Goal: Transaction & Acquisition: Purchase product/service

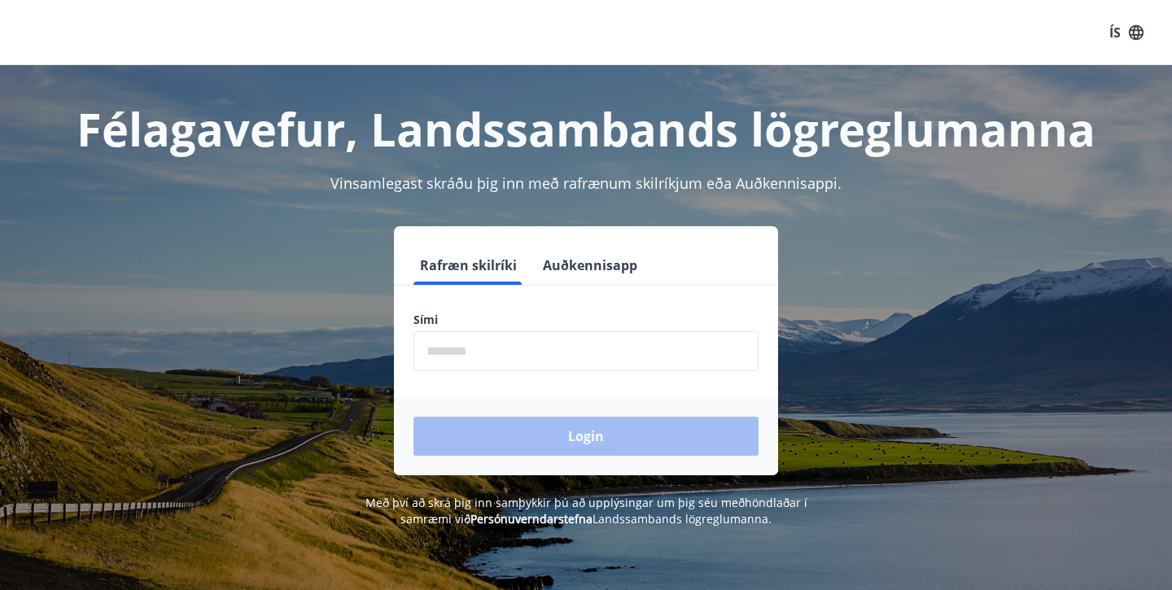
click at [468, 358] on input "phone" at bounding box center [586, 351] width 345 height 40
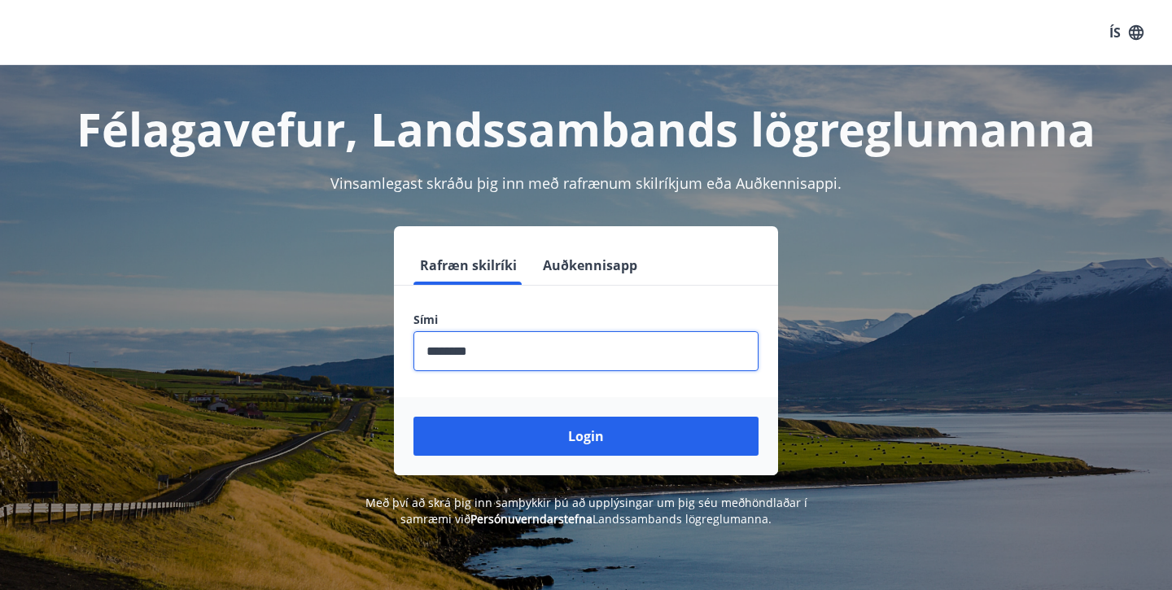
type input "********"
click at [586, 436] on button "Login" at bounding box center [586, 436] width 345 height 39
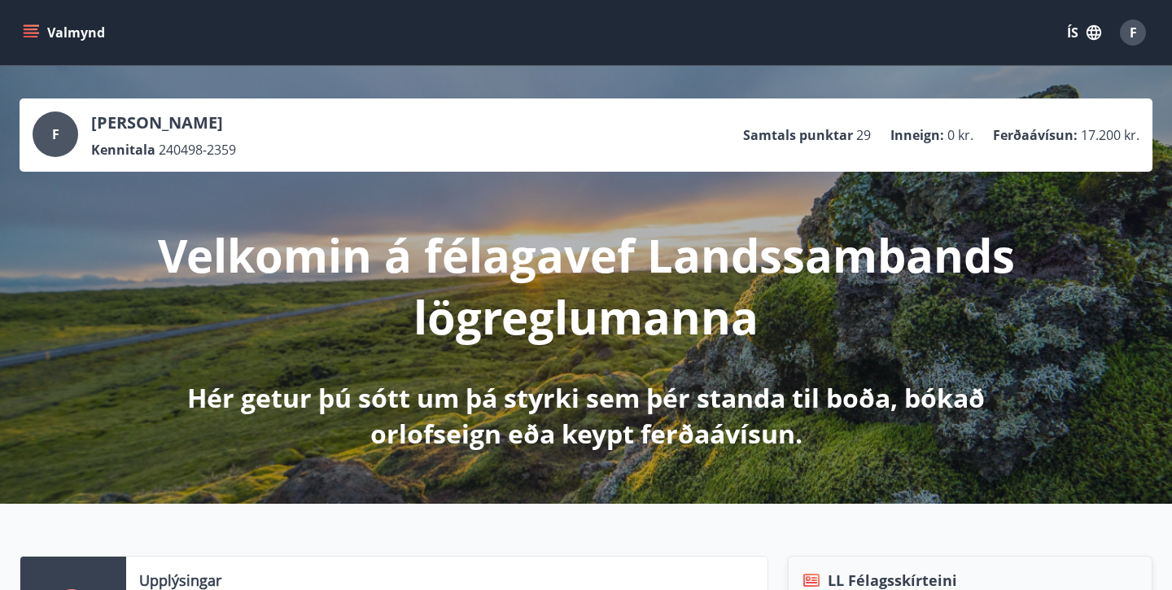
click at [41, 26] on button "Valmynd" at bounding box center [66, 32] width 92 height 29
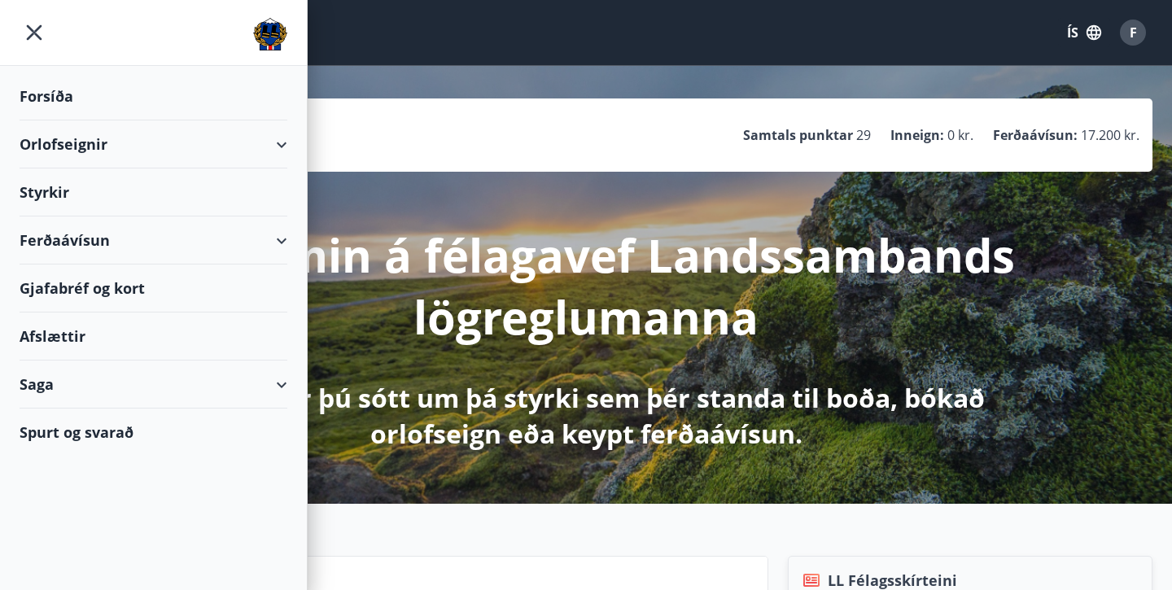
click at [64, 241] on div "Ferðaávísun" at bounding box center [154, 241] width 268 height 48
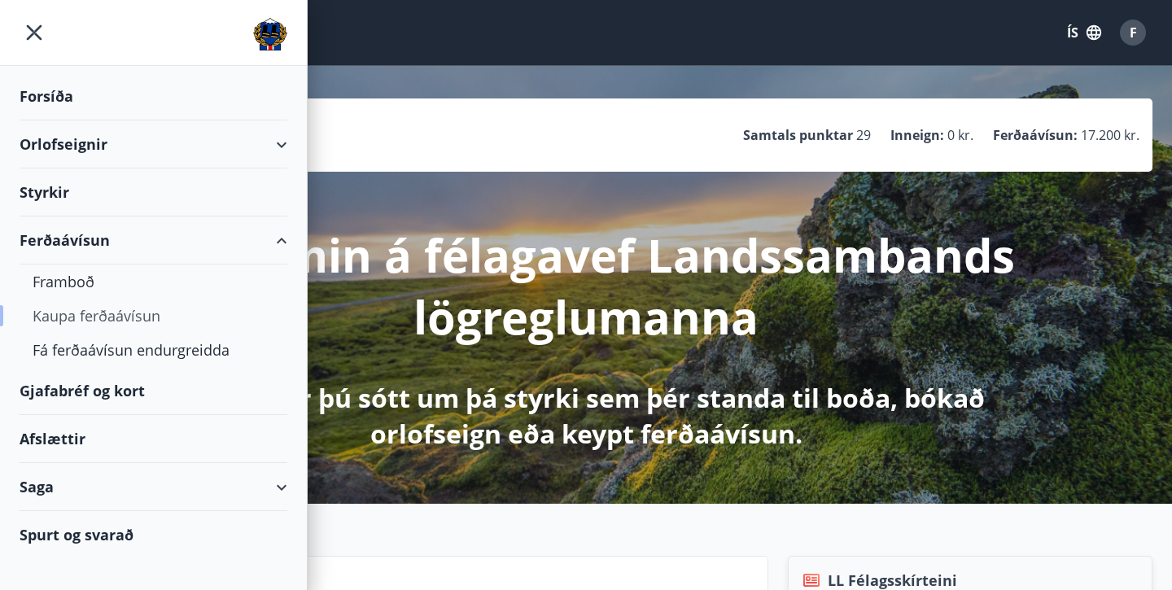
click at [61, 310] on div "Kaupa ferðaávísun" at bounding box center [154, 316] width 242 height 34
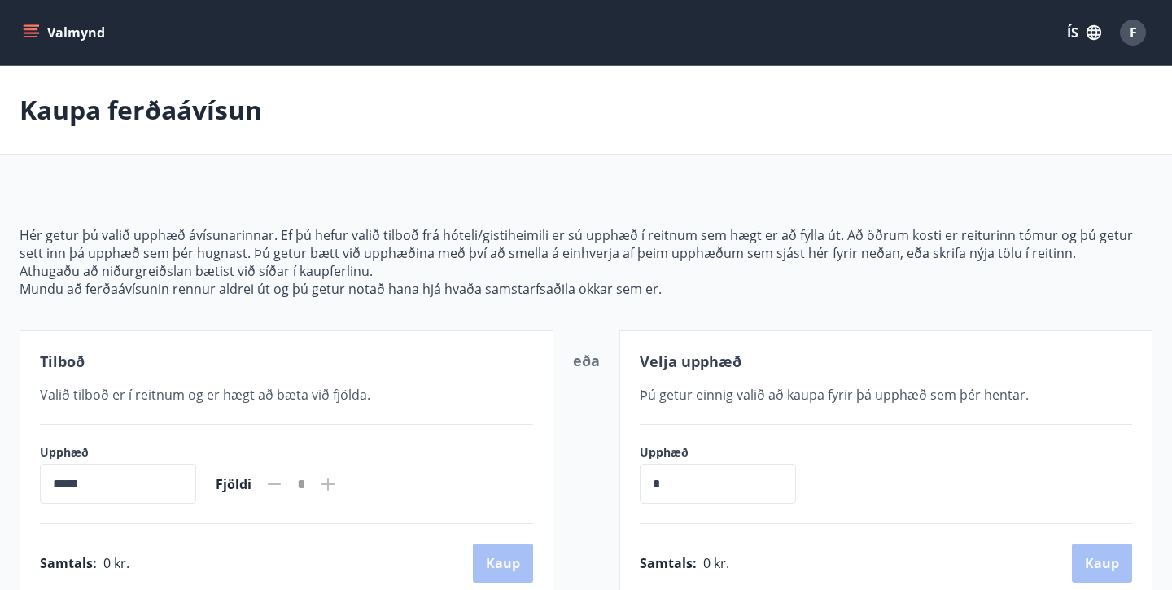
click at [17, 28] on div "Valmynd ÍS F" at bounding box center [586, 32] width 1172 height 65
click at [29, 28] on icon "menu" at bounding box center [31, 29] width 15 height 2
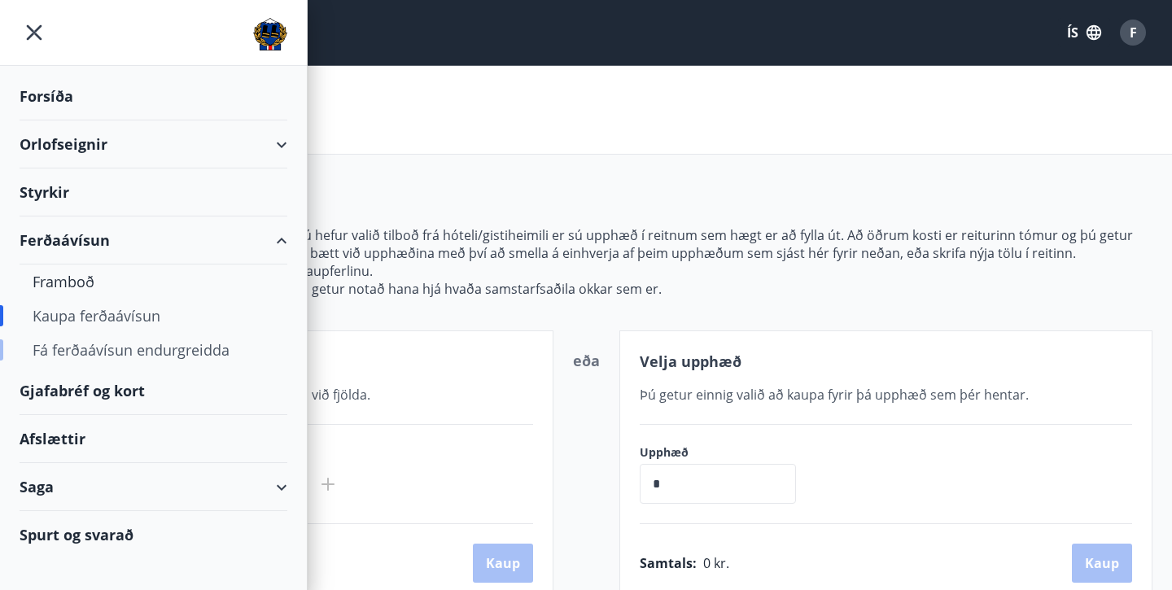
click at [77, 349] on div "Fá ferðaávísun endurgreidda" at bounding box center [154, 350] width 242 height 34
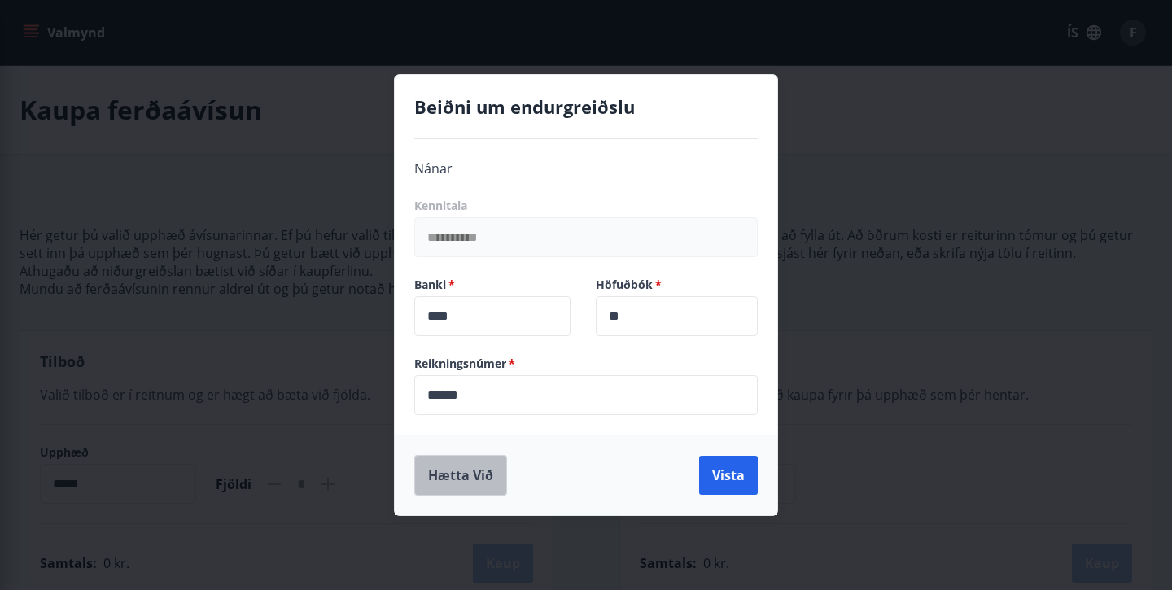
click at [432, 484] on button "Hætta við" at bounding box center [460, 475] width 93 height 41
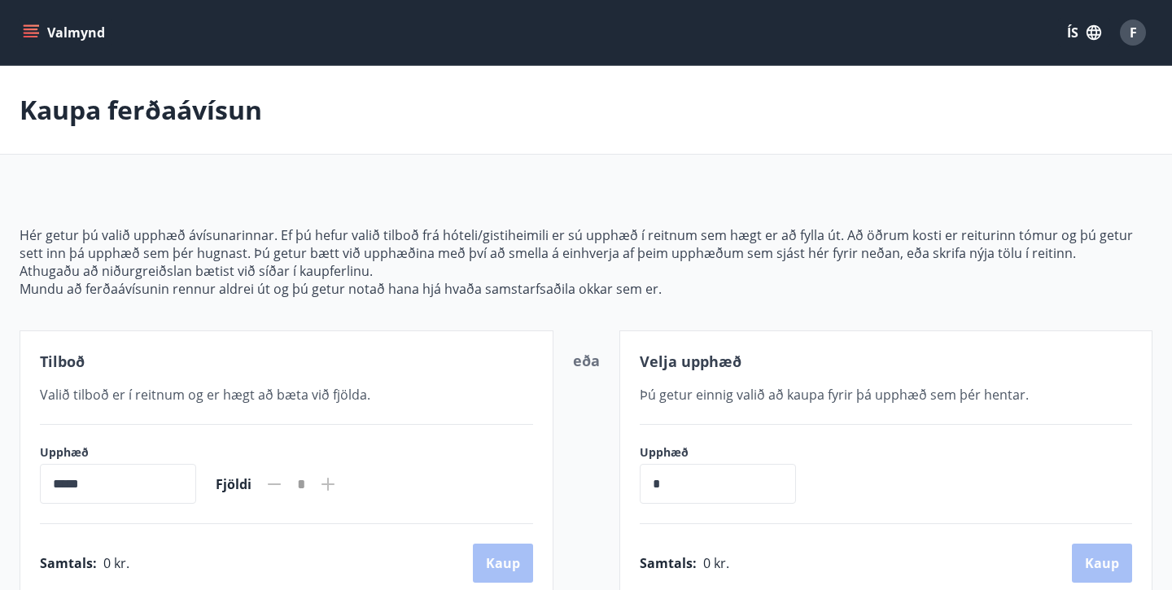
click at [35, 42] on button "Valmynd" at bounding box center [66, 32] width 92 height 29
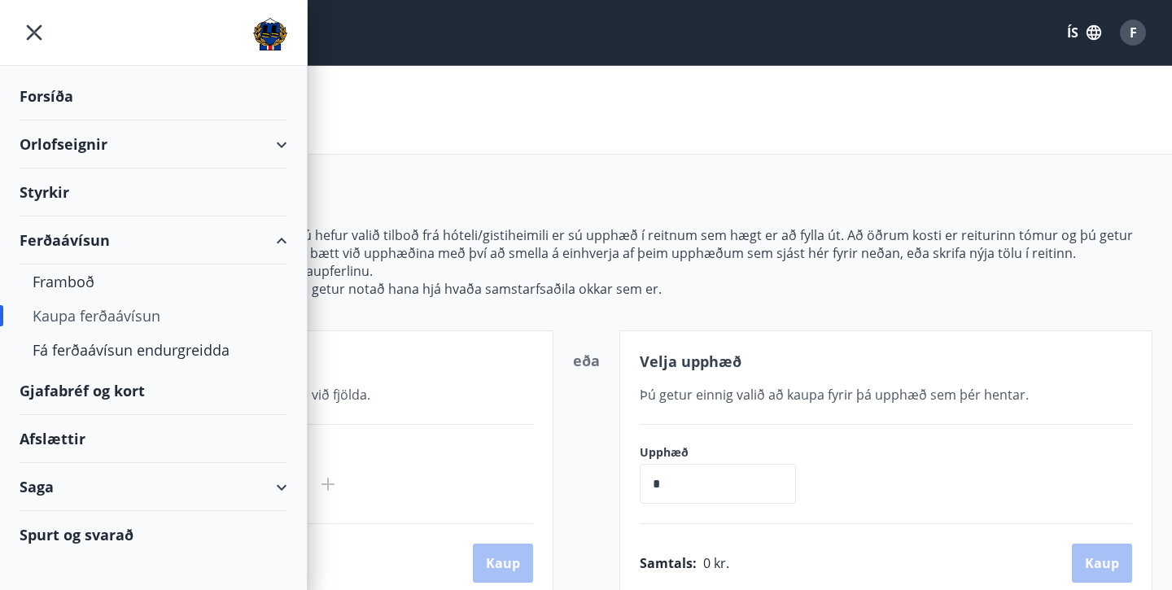
click at [68, 397] on div "Gjafabréf og kort" at bounding box center [154, 391] width 268 height 48
